Goal: Find specific page/section: Find specific page/section

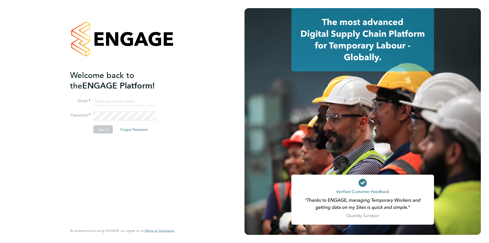
type input "[EMAIL_ADDRESS][DOMAIN_NAME]"
click at [105, 129] on button "Sign In" at bounding box center [102, 129] width 19 height 8
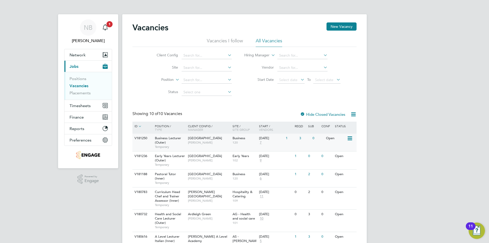
click at [200, 142] on span "Shabnam Shaheen" at bounding box center [209, 142] width 42 height 4
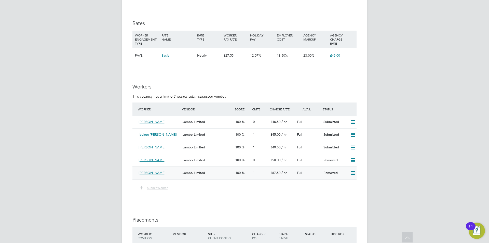
click at [265, 175] on div "1" at bounding box center [260, 173] width 18 height 8
